Goal: Task Accomplishment & Management: Manage account settings

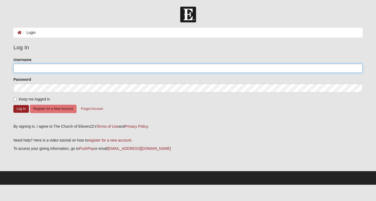
type input "tripgibbs"
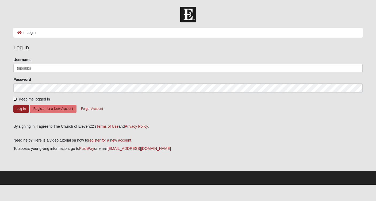
click at [15, 100] on input "Keep me logged in" at bounding box center [14, 99] width 3 height 3
checkbox input "true"
click at [21, 104] on form "Please correct the following: Username tripgibbs Password Keep me logged in Log…" at bounding box center [187, 88] width 349 height 63
click at [21, 108] on button "Log In" at bounding box center [20, 109] width 15 height 8
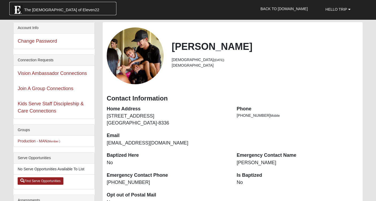
click at [30, 9] on span "The Church of Eleven22" at bounding box center [61, 9] width 75 height 5
